Goal: Information Seeking & Learning: Find specific fact

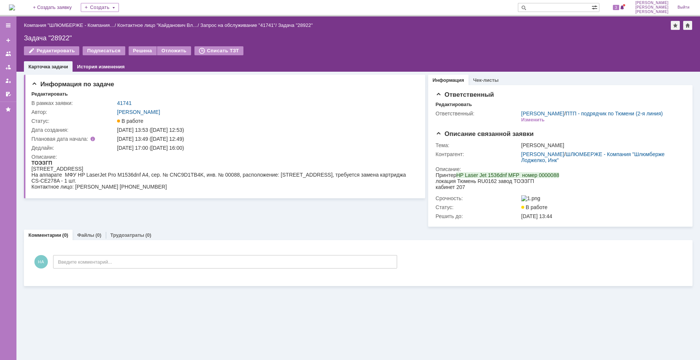
click at [62, 36] on div "Задача "28922"" at bounding box center [358, 37] width 668 height 7
copy div "28922"
drag, startPoint x: 161, startPoint y: 147, endPoint x: 200, endPoint y: 149, distance: 39.7
click at [200, 149] on div "[DATE] 17:00 ([DATE] 16:00)" at bounding box center [265, 148] width 296 height 6
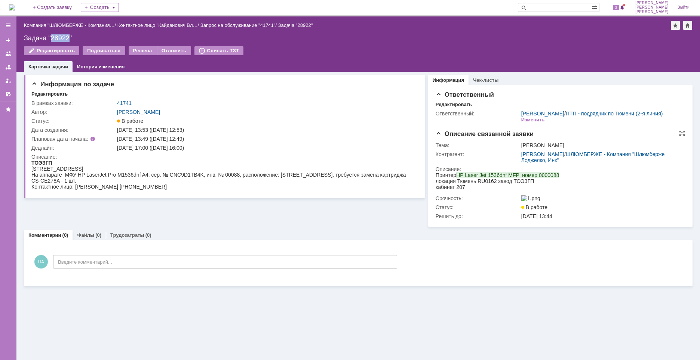
copy div "12.09.2025 16:00"
drag, startPoint x: 344, startPoint y: 322, endPoint x: 329, endPoint y: 321, distance: 14.6
click at [345, 322] on div "Информация по задаче Редактировать В рамках заявки: 41741 Автор: Новоженова Нат…" at bounding box center [357, 216] width 683 height 289
click at [52, 37] on div "Задача "28922"" at bounding box center [358, 37] width 668 height 7
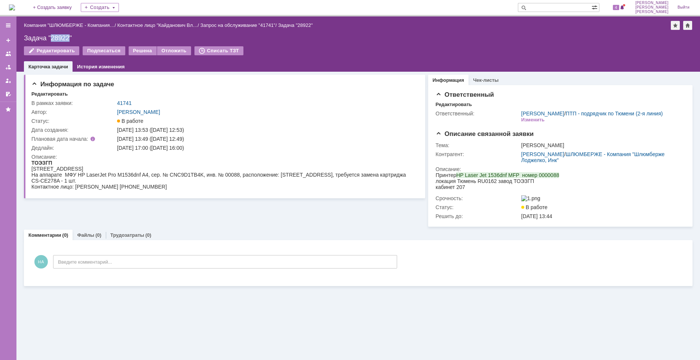
copy div "28922"
